Goal: Transaction & Acquisition: Book appointment/travel/reservation

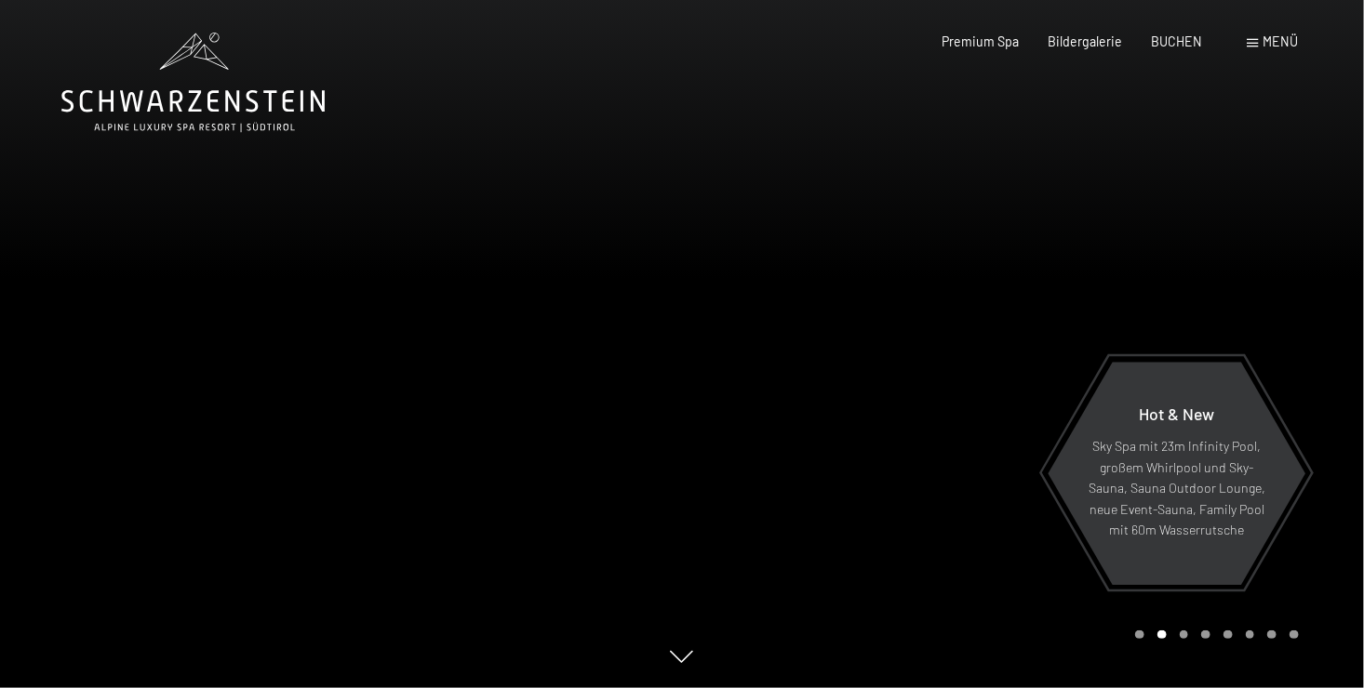
click at [1265, 38] on span "Menü" at bounding box center [1280, 41] width 35 height 16
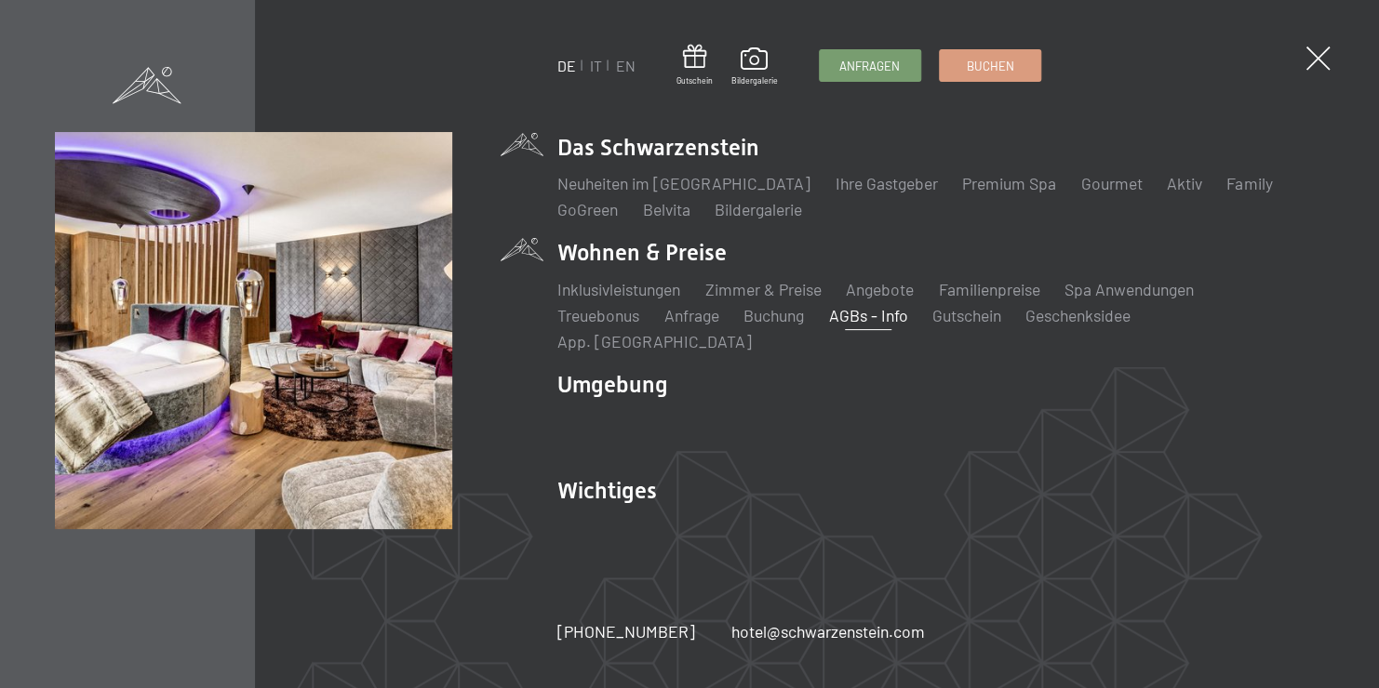
click at [870, 326] on link "AGBs - Info" at bounding box center [867, 315] width 79 height 20
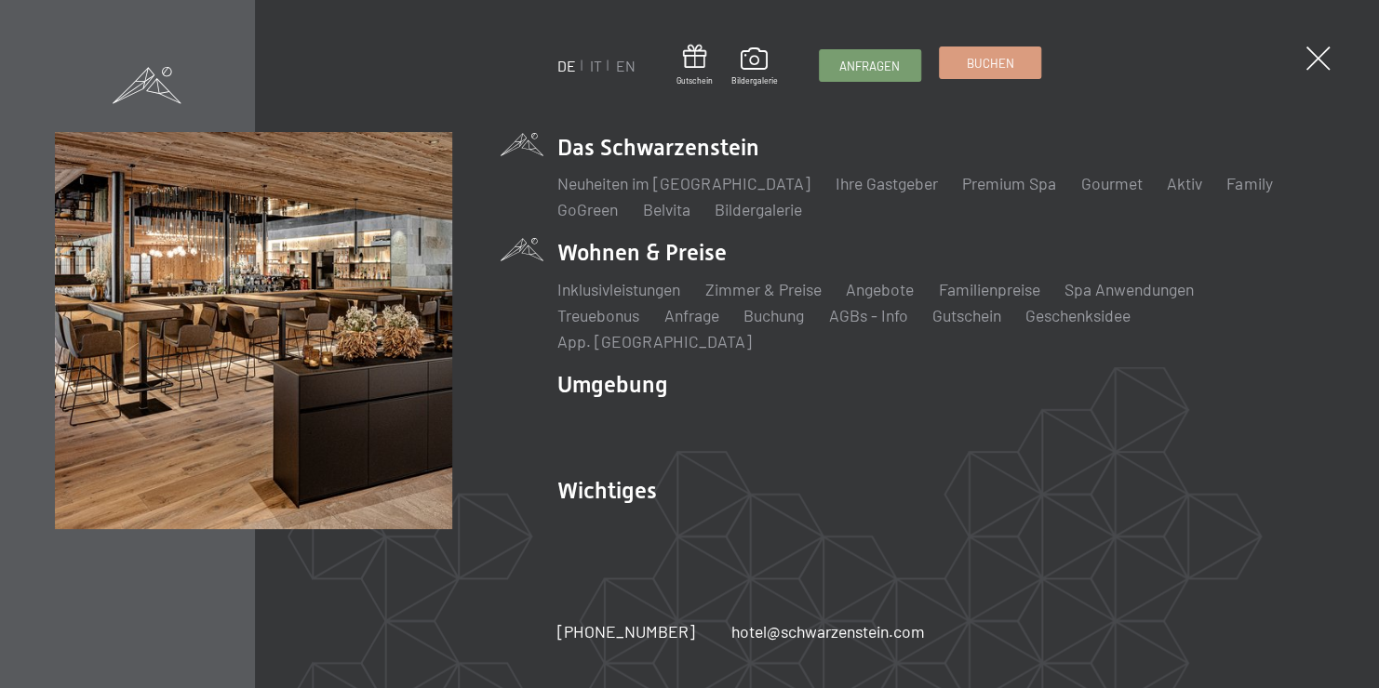
click at [1000, 67] on span "Buchen" at bounding box center [989, 63] width 47 height 17
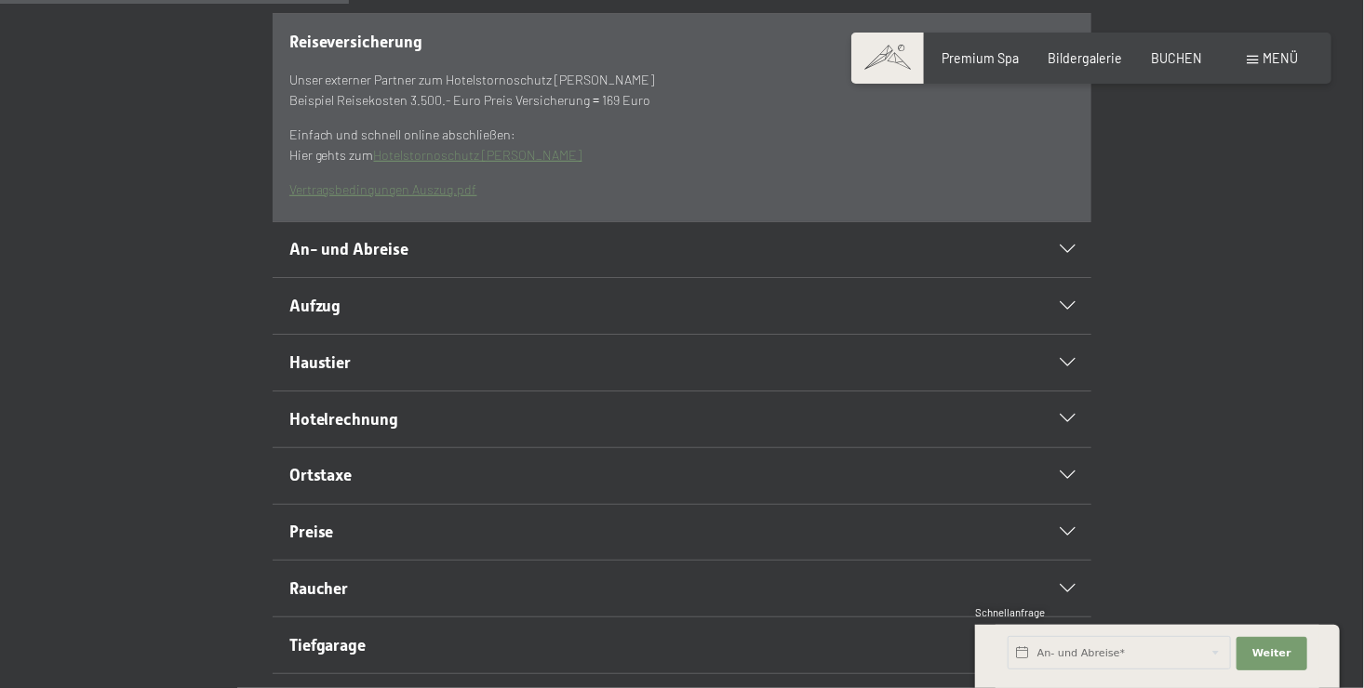
scroll to position [558, 0]
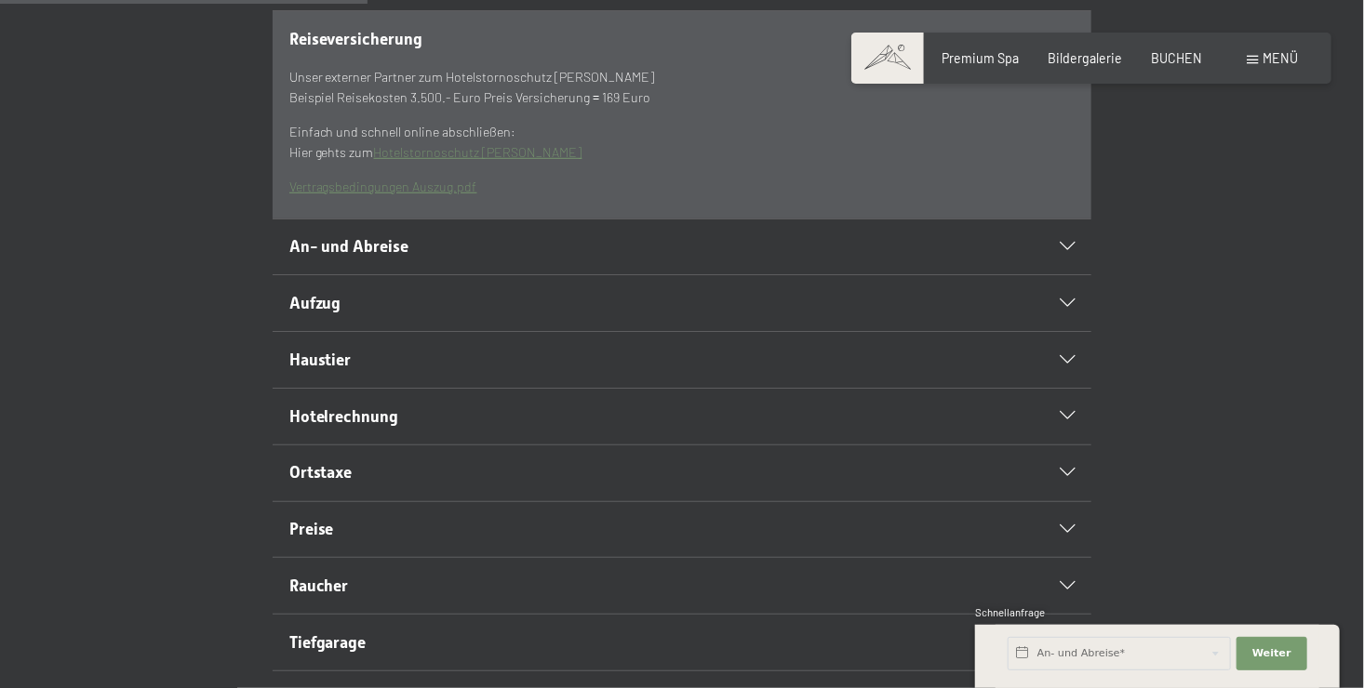
click at [1074, 365] on icon at bounding box center [1067, 360] width 15 height 8
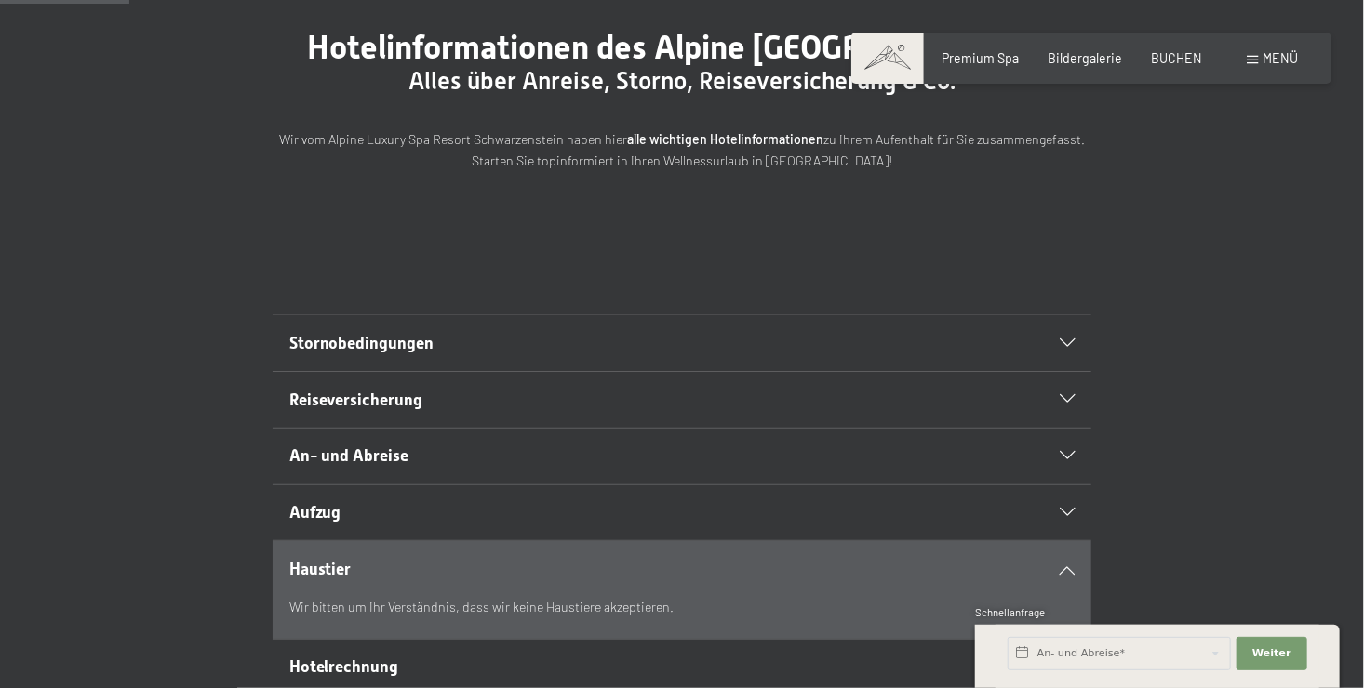
scroll to position [186, 0]
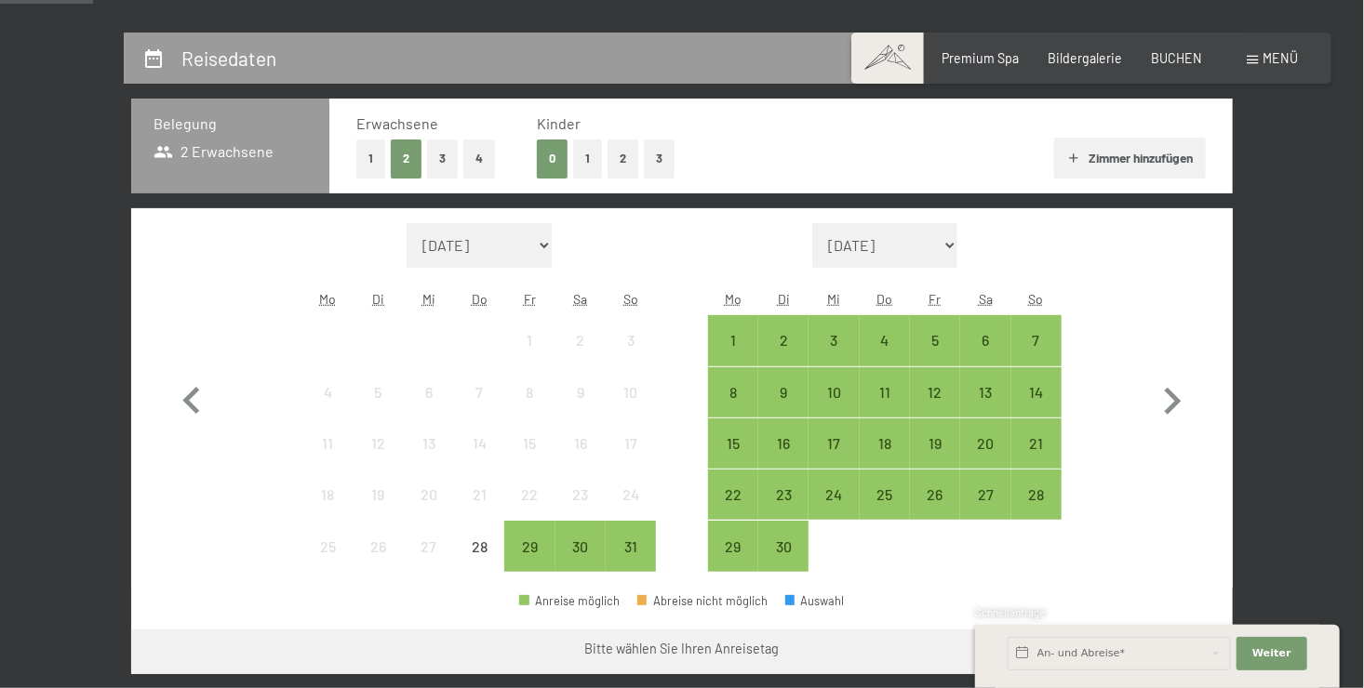
scroll to position [465, 0]
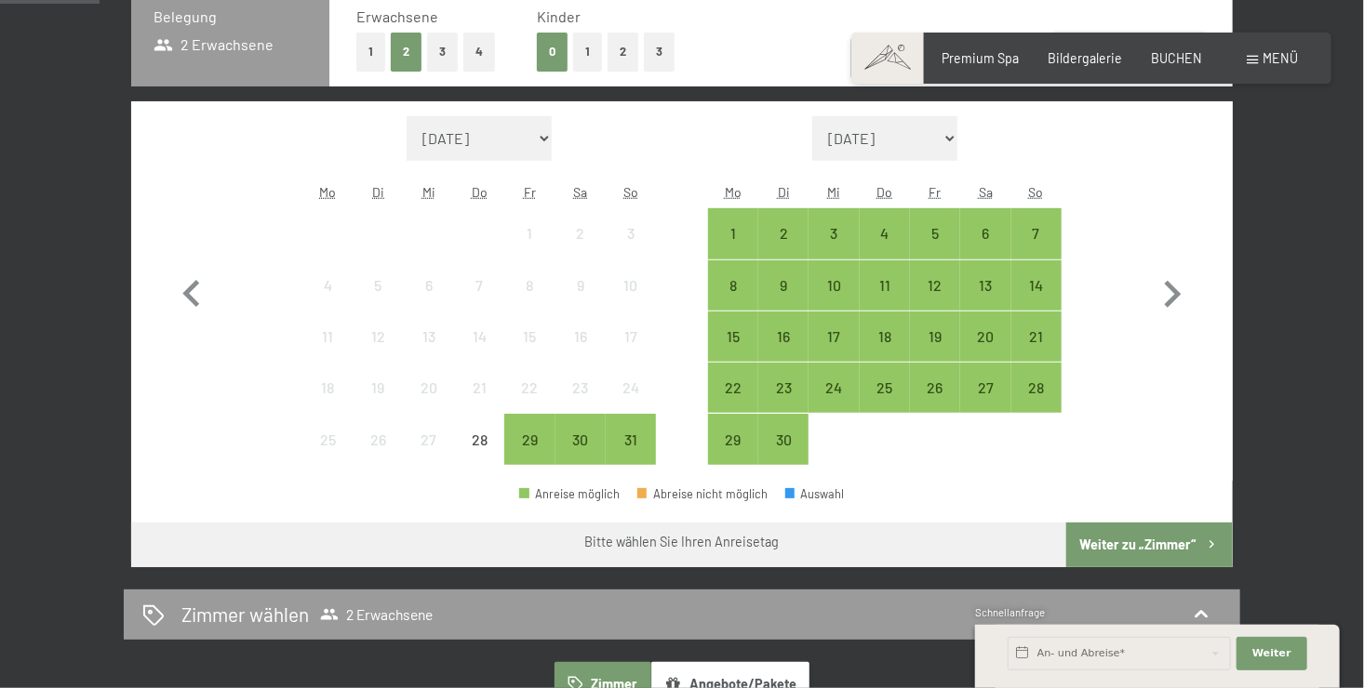
drag, startPoint x: 626, startPoint y: 441, endPoint x: 644, endPoint y: 410, distance: 35.4
click at [627, 439] on div "31" at bounding box center [630, 456] width 47 height 47
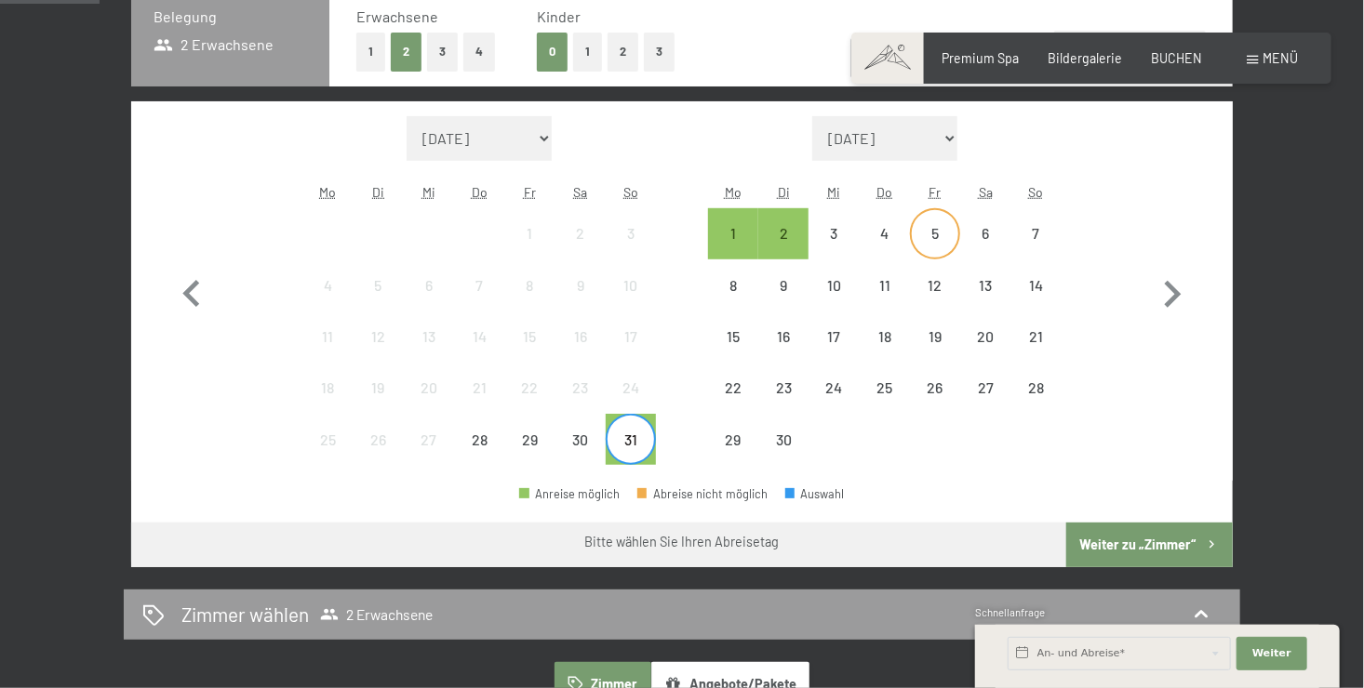
click at [928, 237] on div "5" at bounding box center [935, 249] width 47 height 47
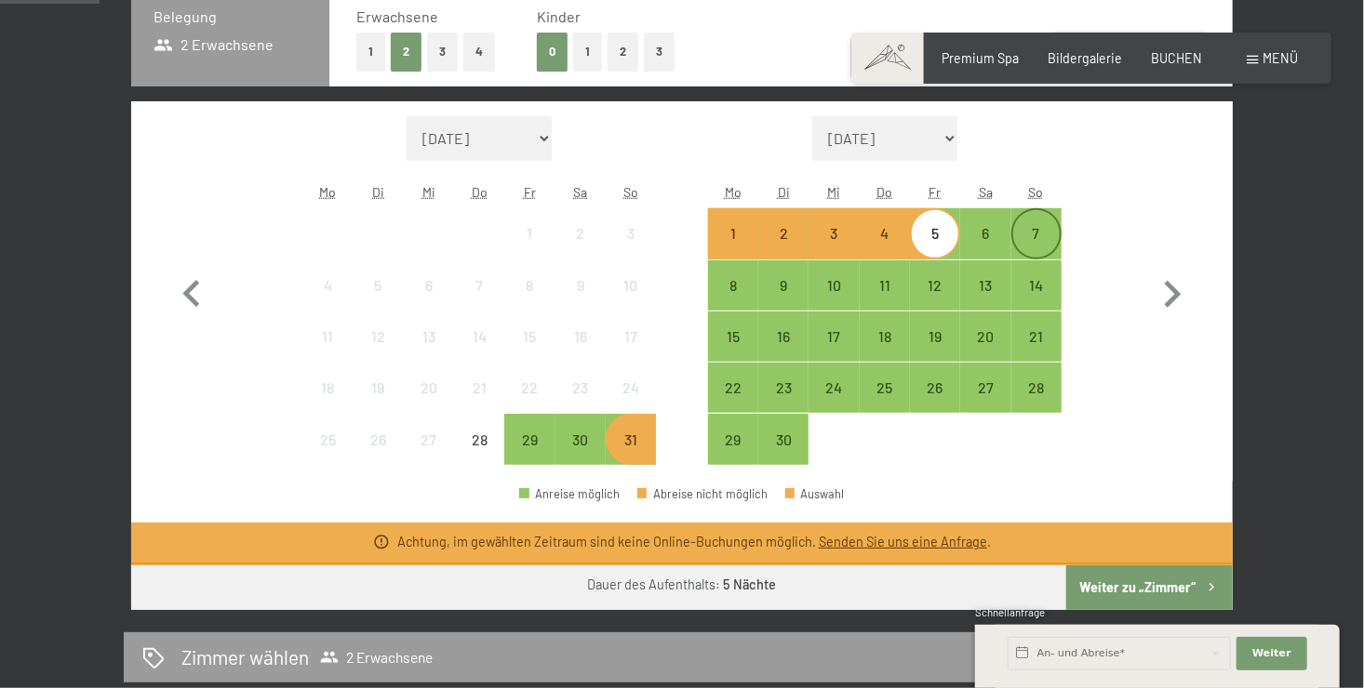
click at [1030, 240] on div "7" at bounding box center [1036, 249] width 47 height 47
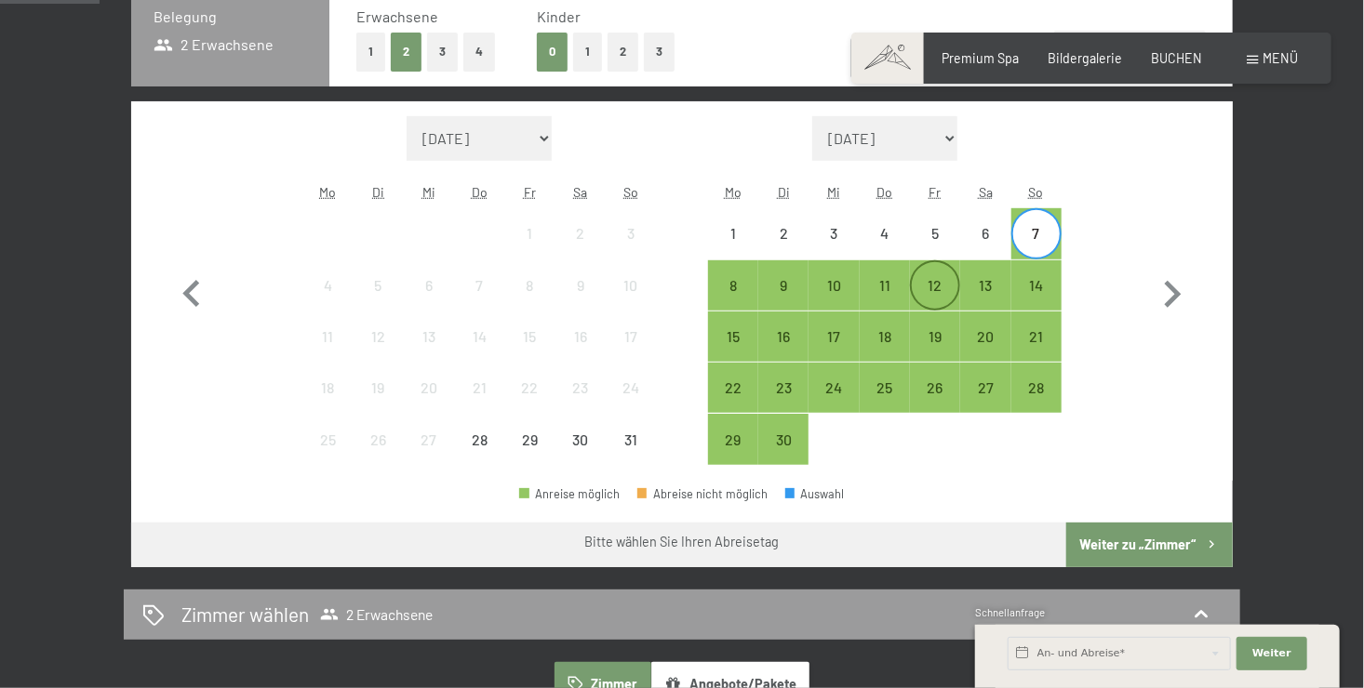
click at [931, 287] on div "12" at bounding box center [935, 301] width 47 height 47
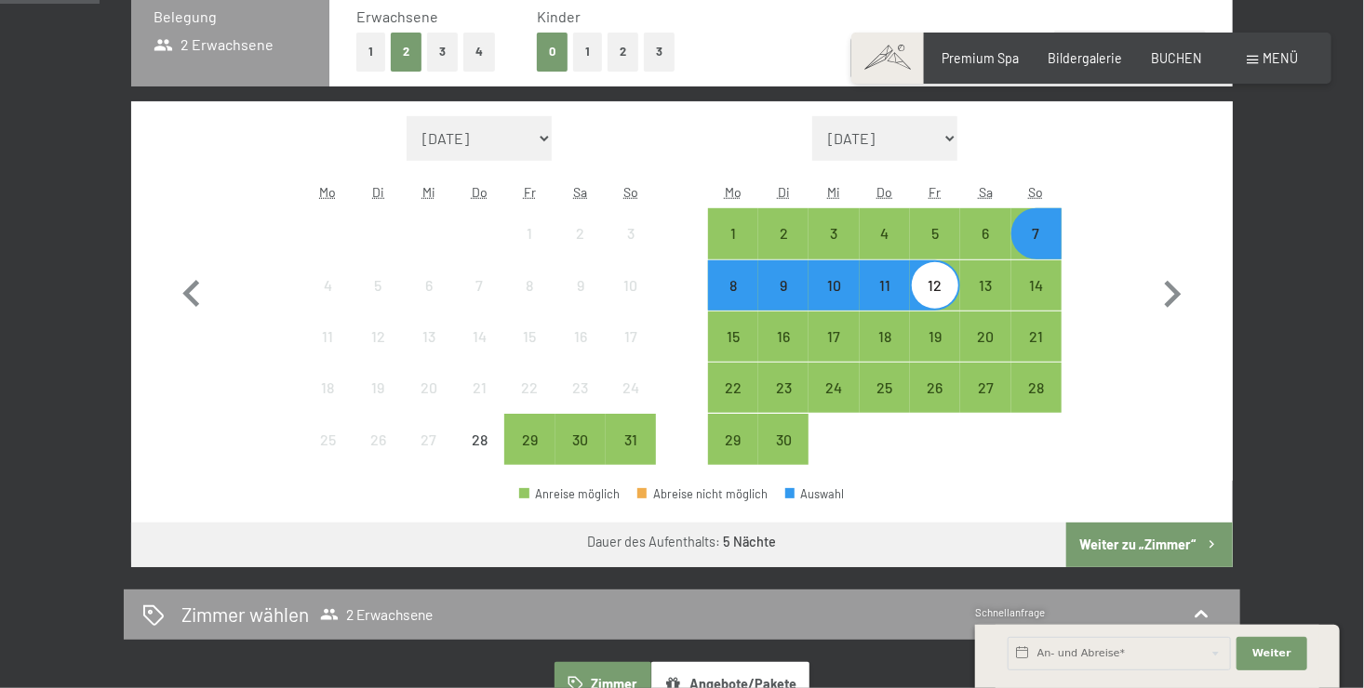
drag, startPoint x: 1136, startPoint y: 544, endPoint x: 1127, endPoint y: 543, distance: 9.3
click at [1134, 544] on button "Weiter zu „Zimmer“" at bounding box center [1149, 545] width 167 height 45
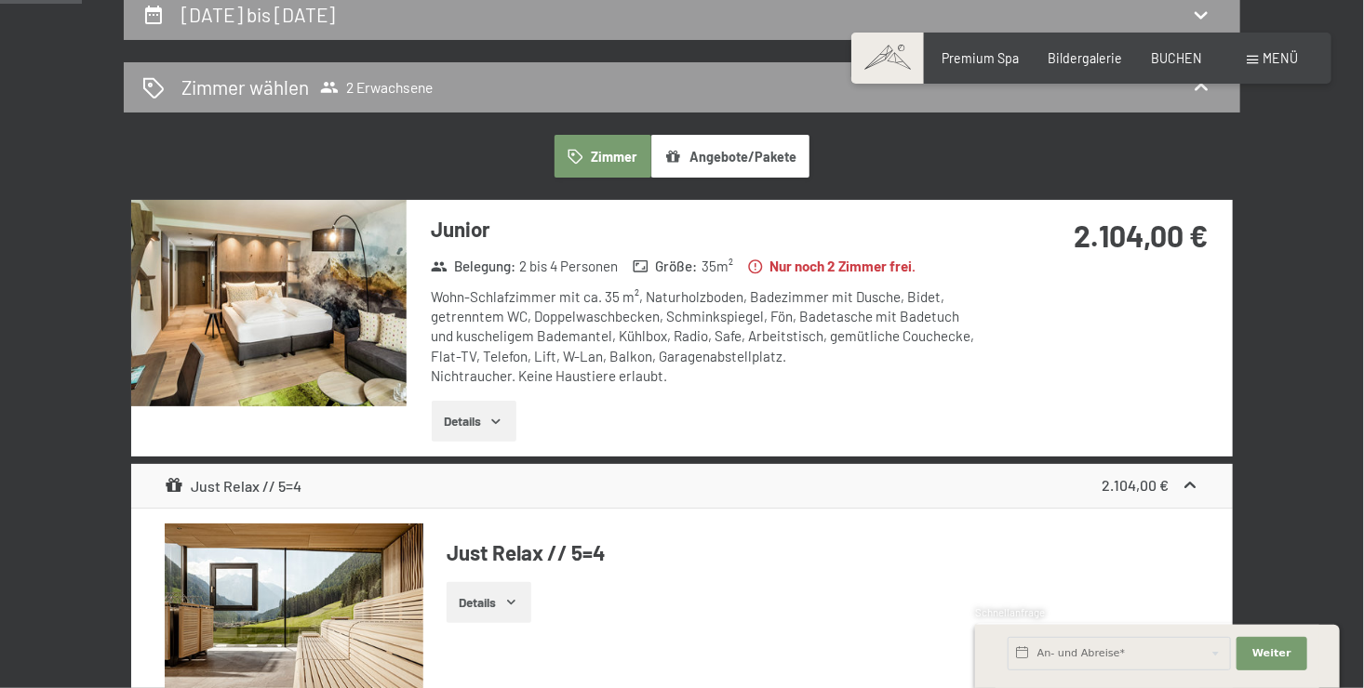
scroll to position [391, 0]
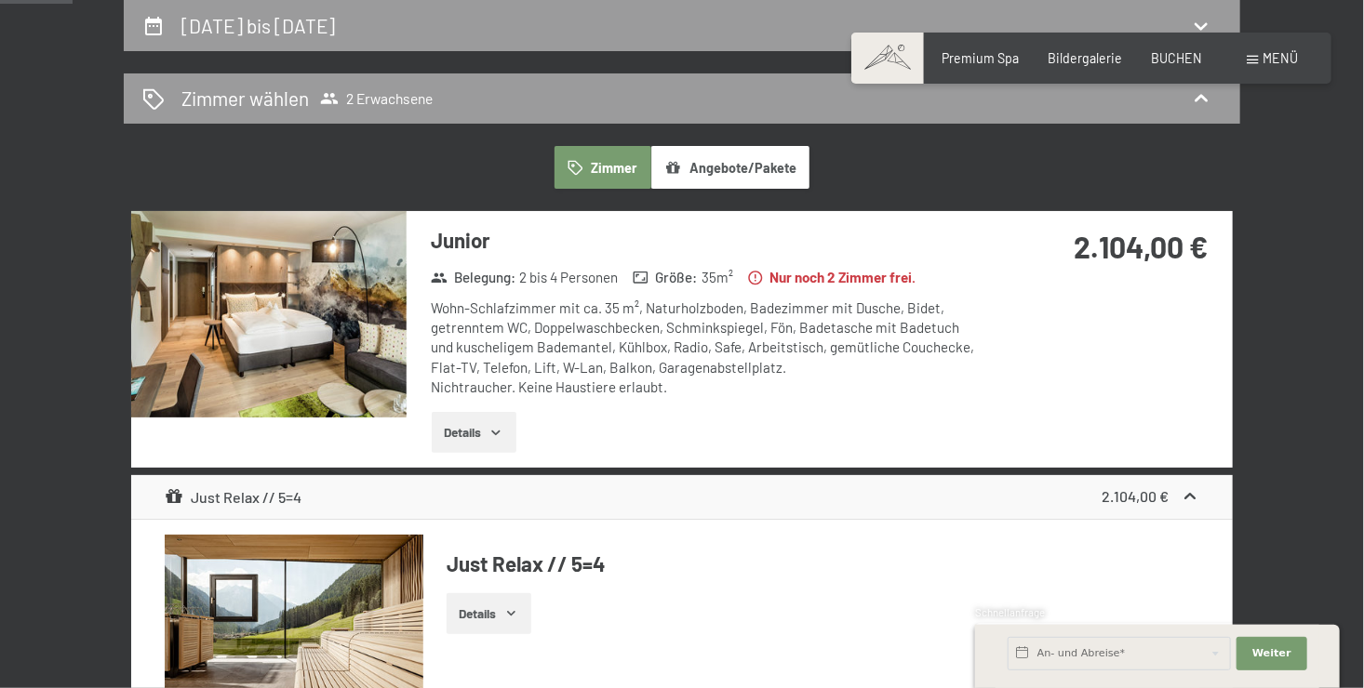
click at [506, 426] on button "Details" at bounding box center [474, 432] width 85 height 41
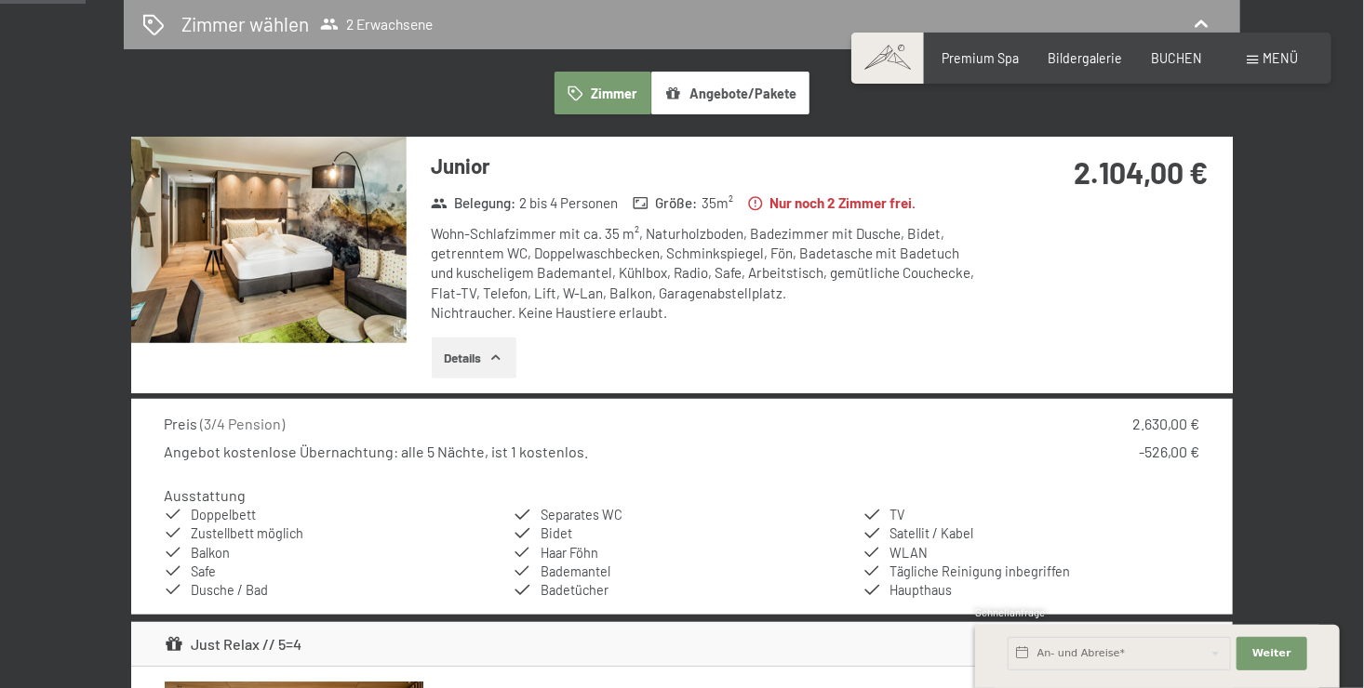
scroll to position [558, 0]
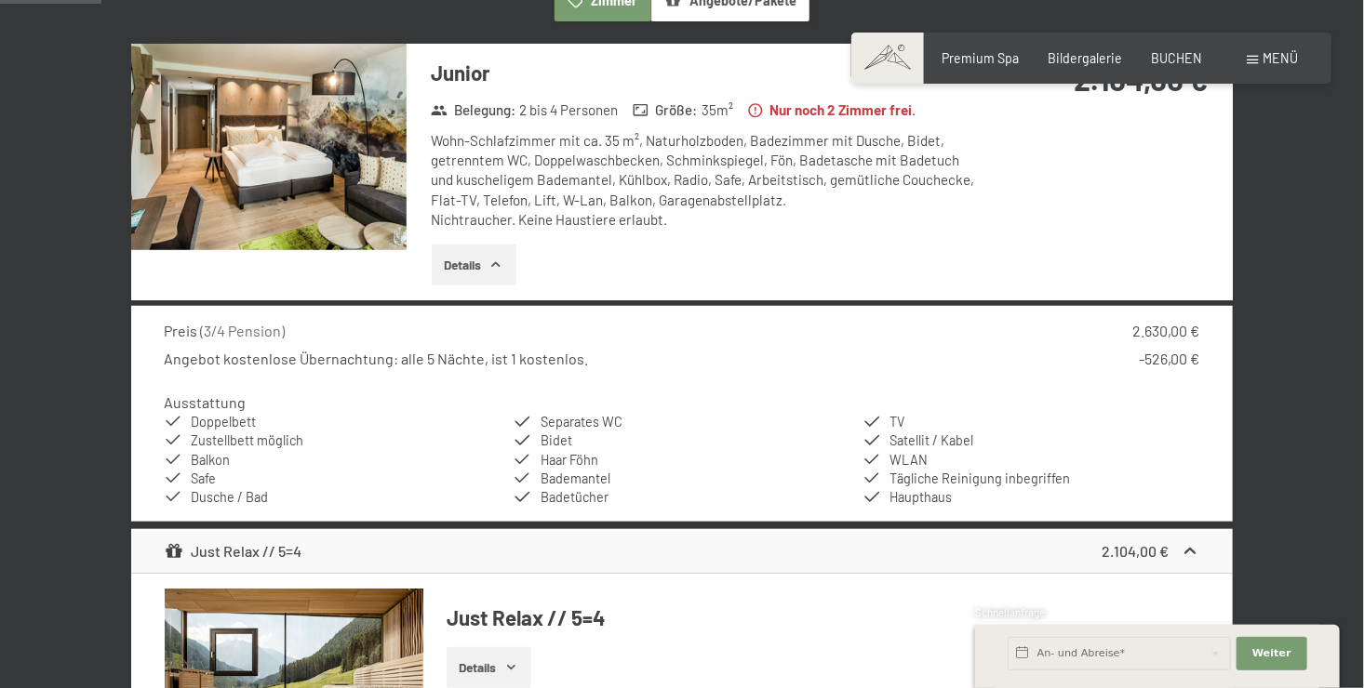
click at [319, 162] on img at bounding box center [268, 147] width 275 height 207
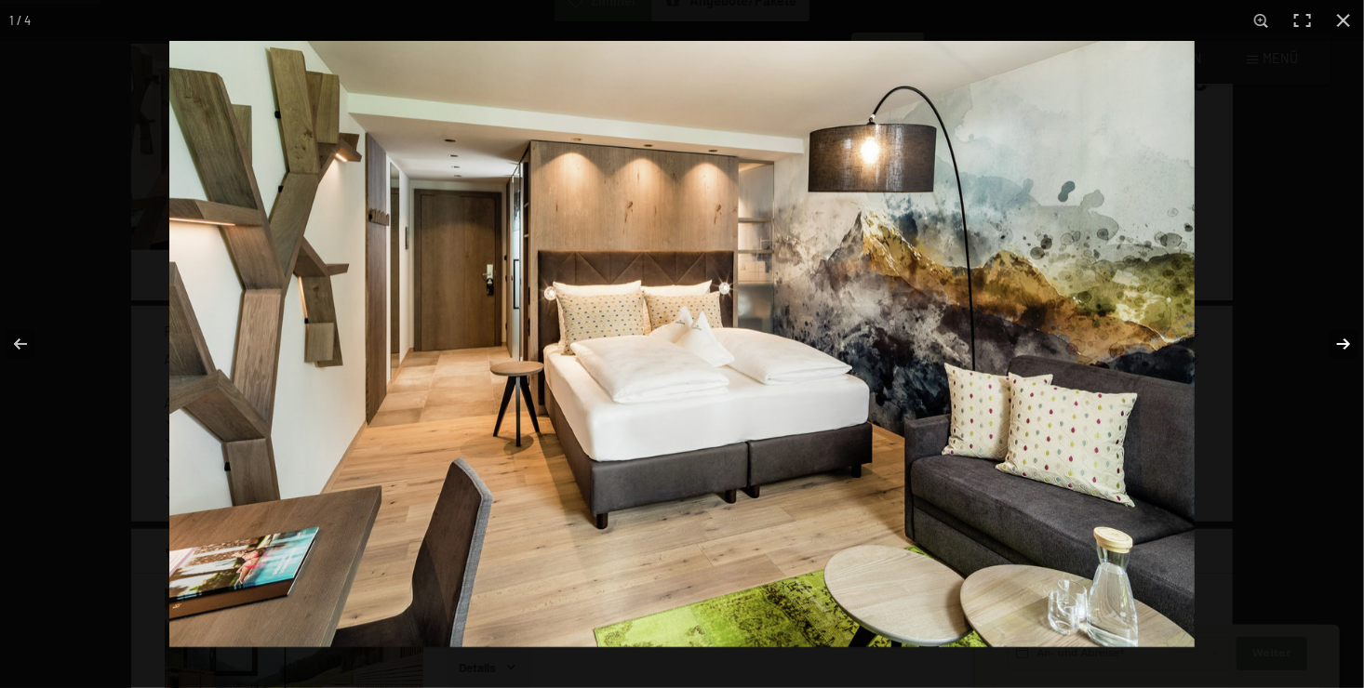
click at [1345, 342] on button "button" at bounding box center [1331, 344] width 65 height 93
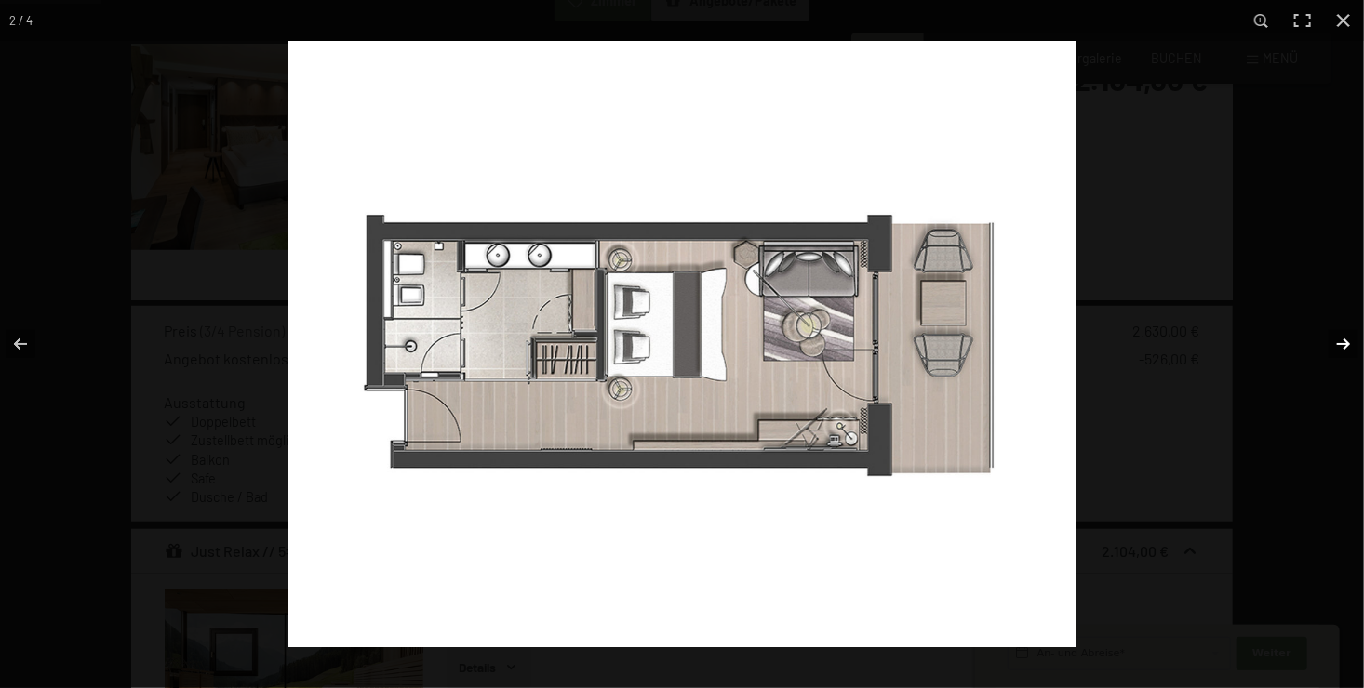
click at [1342, 344] on button "button" at bounding box center [1331, 344] width 65 height 93
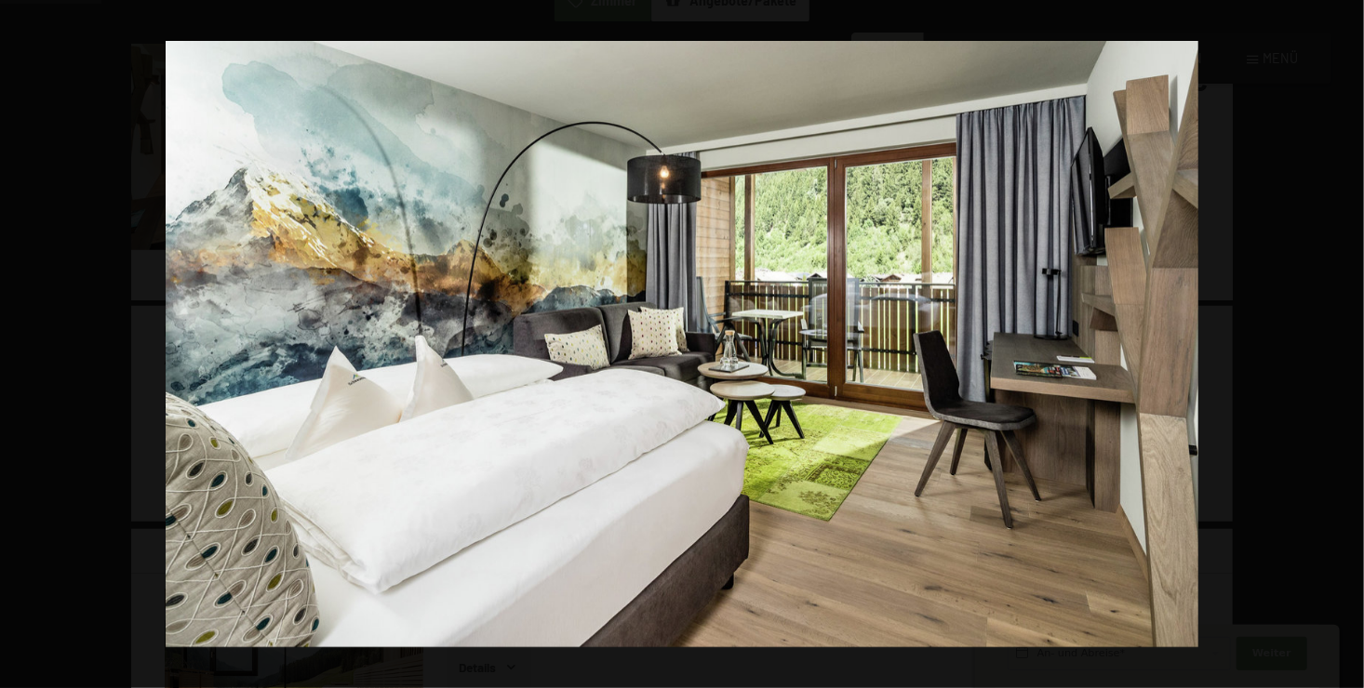
click at [1342, 344] on button "button" at bounding box center [1331, 344] width 65 height 93
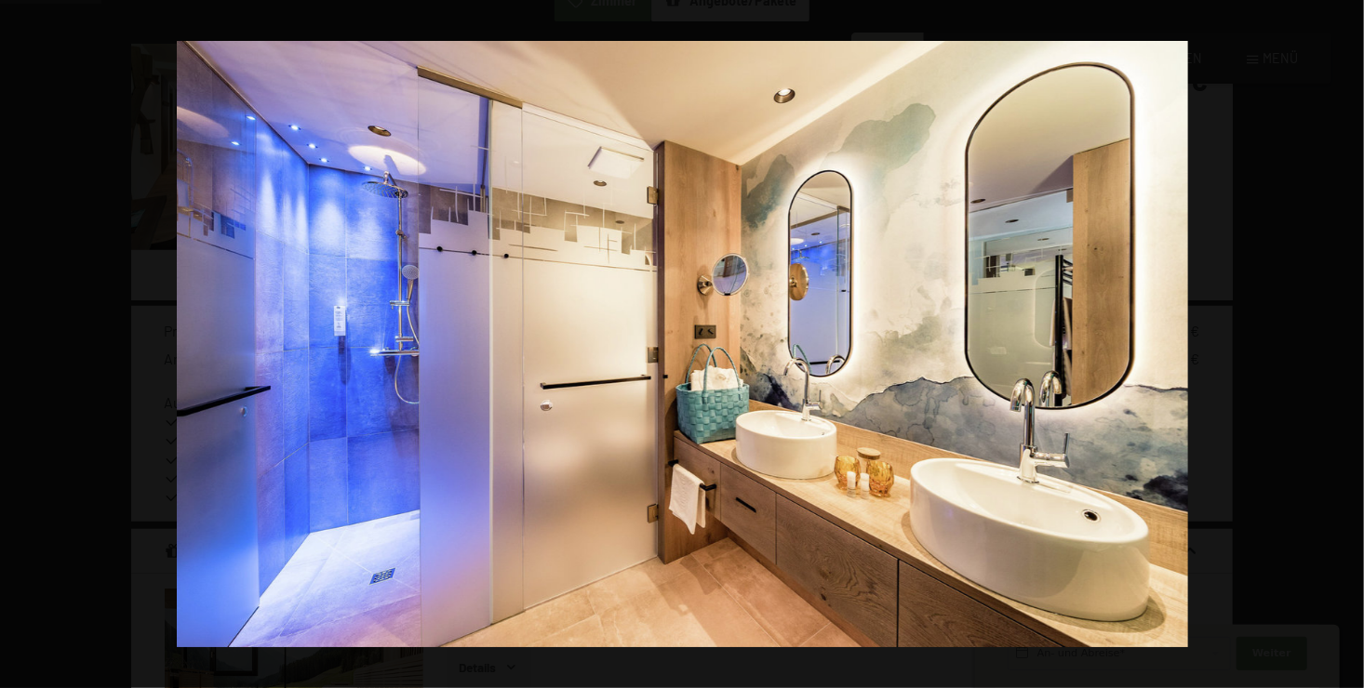
click at [1342, 344] on button "button" at bounding box center [1331, 344] width 65 height 93
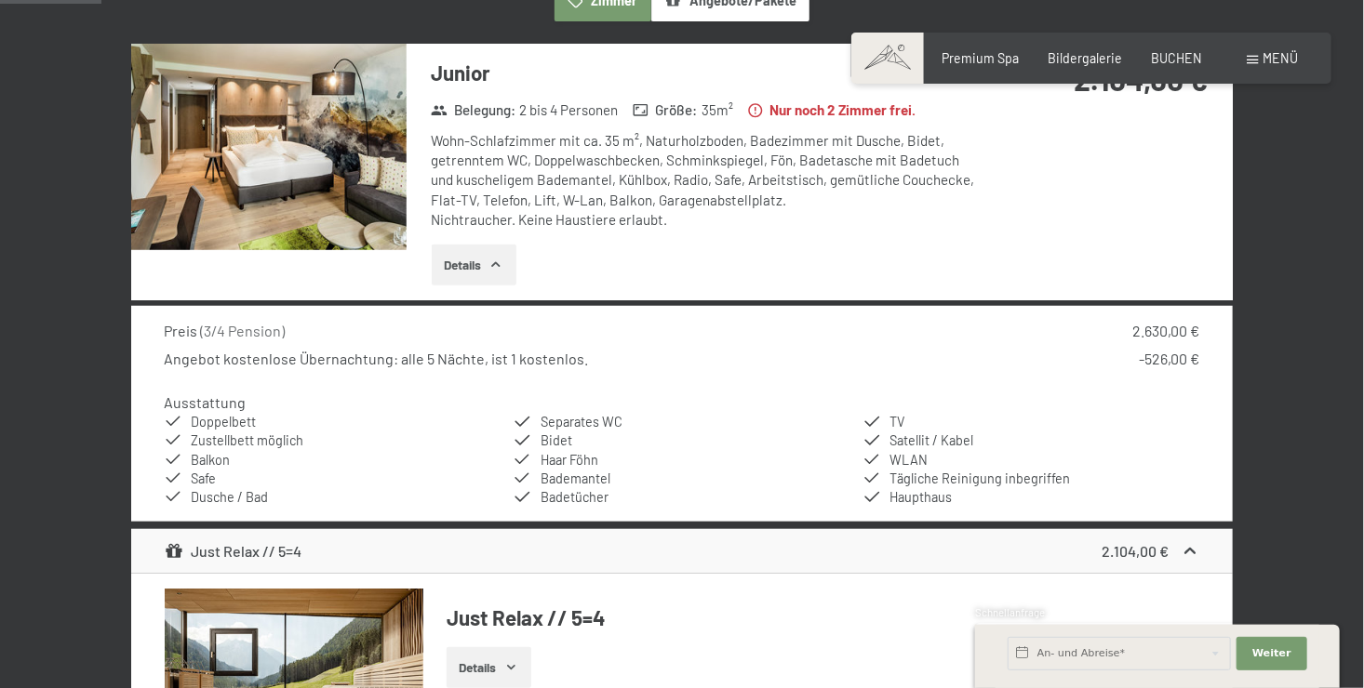
click at [0, 0] on button "button" at bounding box center [0, 0] width 0 height 0
